Goal: Task Accomplishment & Management: Manage account settings

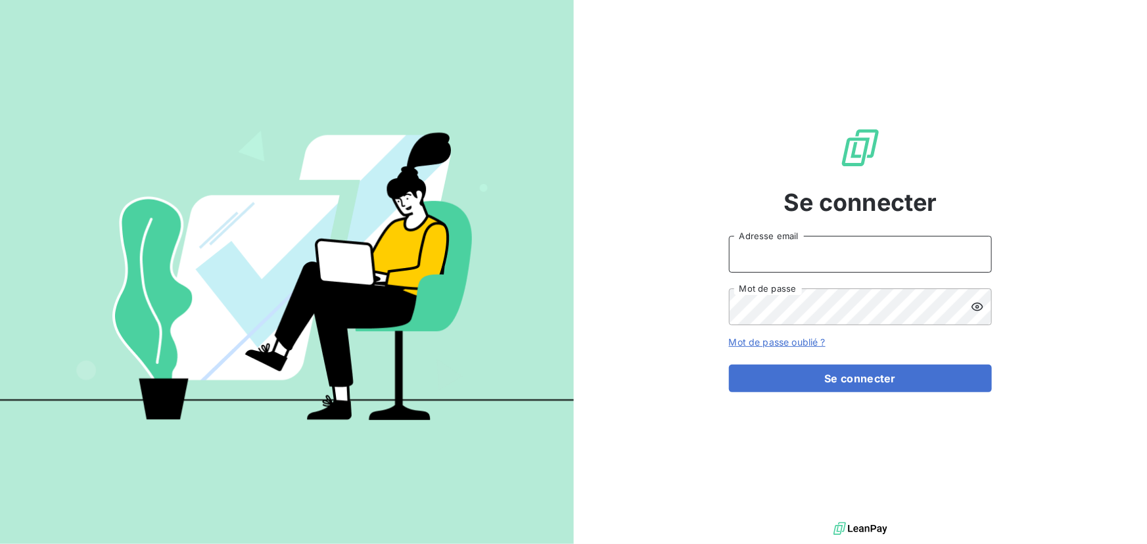
type input "[EMAIL_ADDRESS][PERSON_NAME][DOMAIN_NAME]"
click at [861, 252] on input "[EMAIL_ADDRESS][PERSON_NAME][DOMAIN_NAME]" at bounding box center [860, 254] width 263 height 37
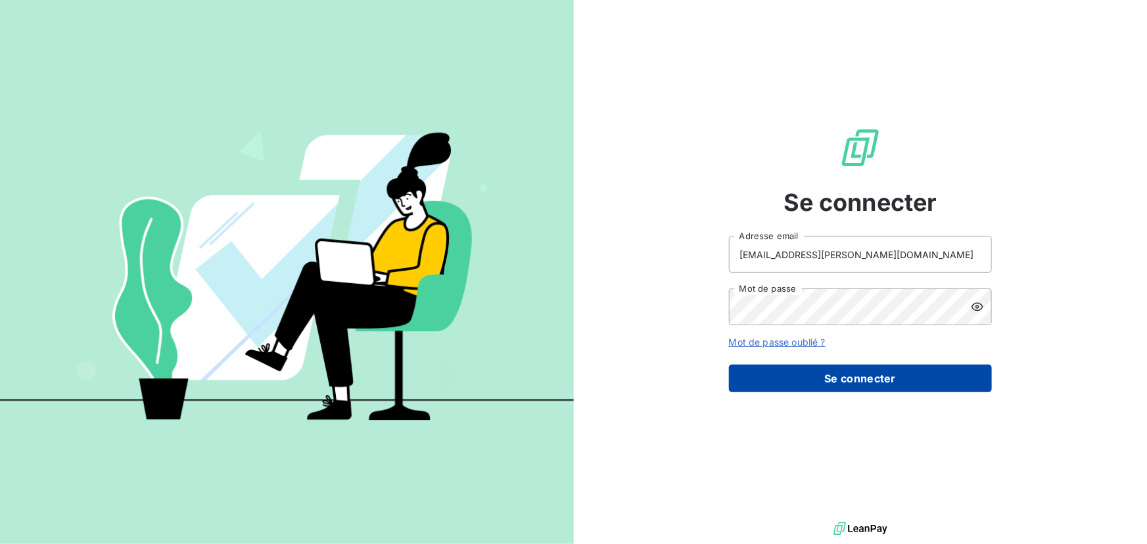
click at [945, 374] on button "Se connecter" at bounding box center [860, 379] width 263 height 28
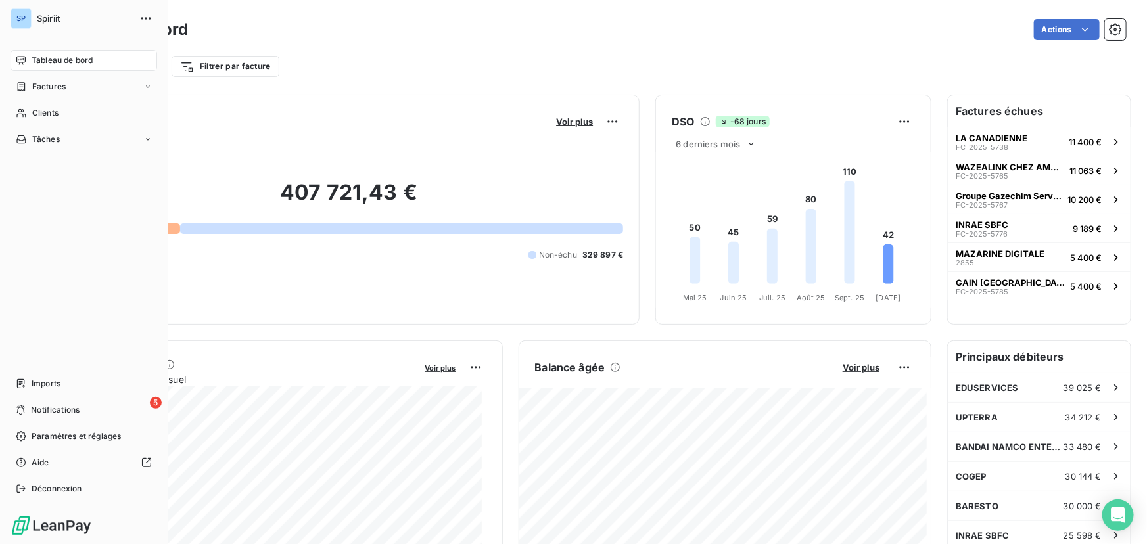
click at [54, 18] on span "Spiriit" at bounding box center [84, 18] width 95 height 11
click at [55, 489] on span "Déconnexion" at bounding box center [57, 489] width 51 height 12
